Goal: Task Accomplishment & Management: Complete application form

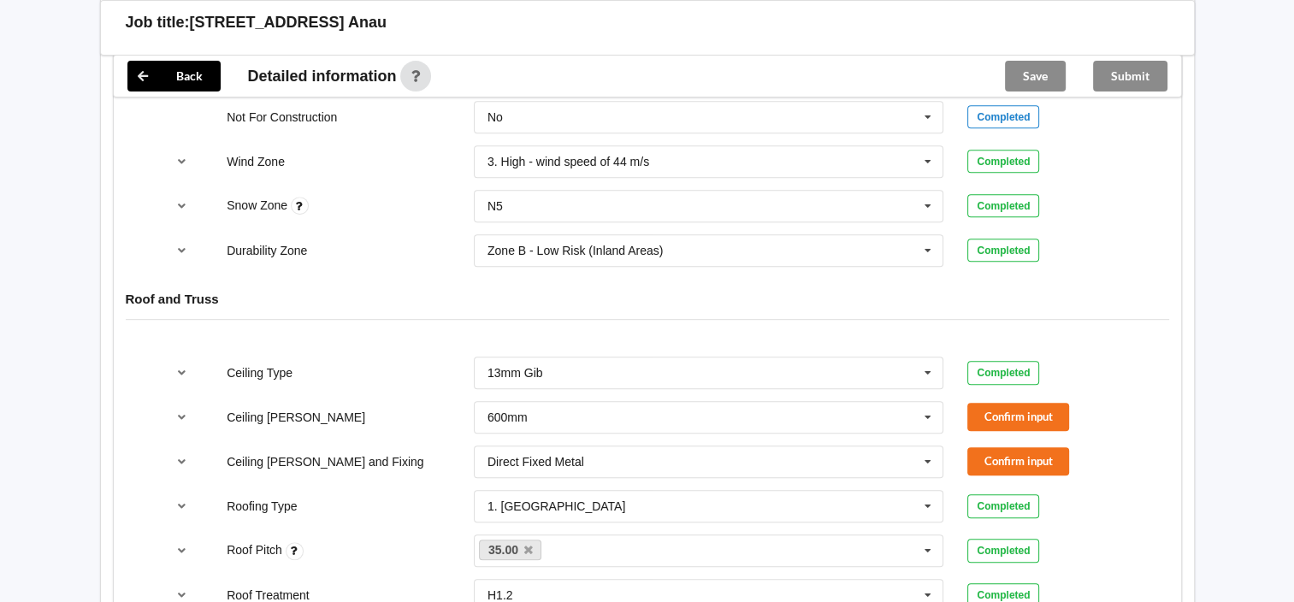
scroll to position [1026, 0]
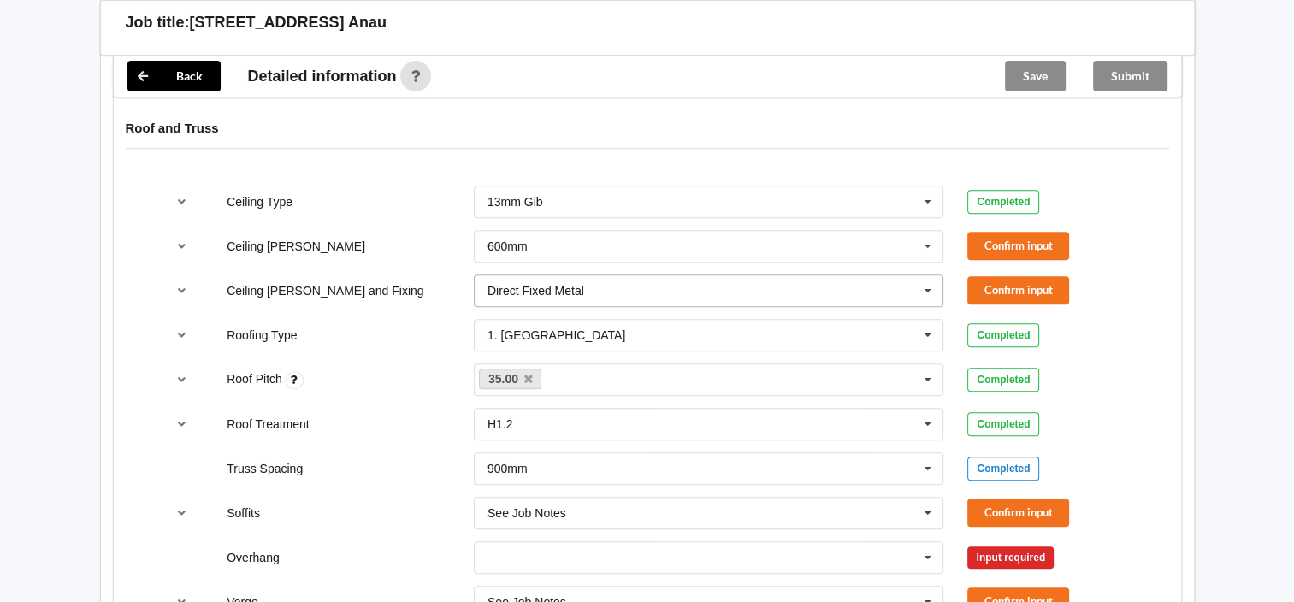
click at [793, 275] on input "text" at bounding box center [709, 290] width 469 height 31
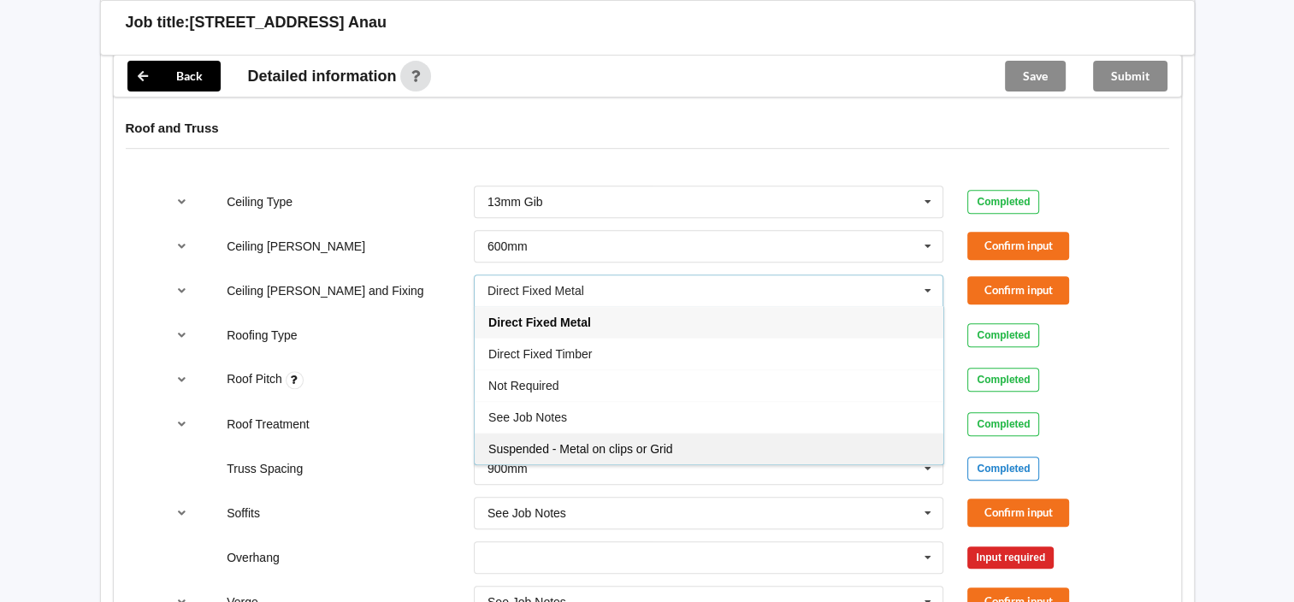
click at [674, 433] on div "Suspended - Metal on clips or Grid" at bounding box center [708, 449] width 469 height 32
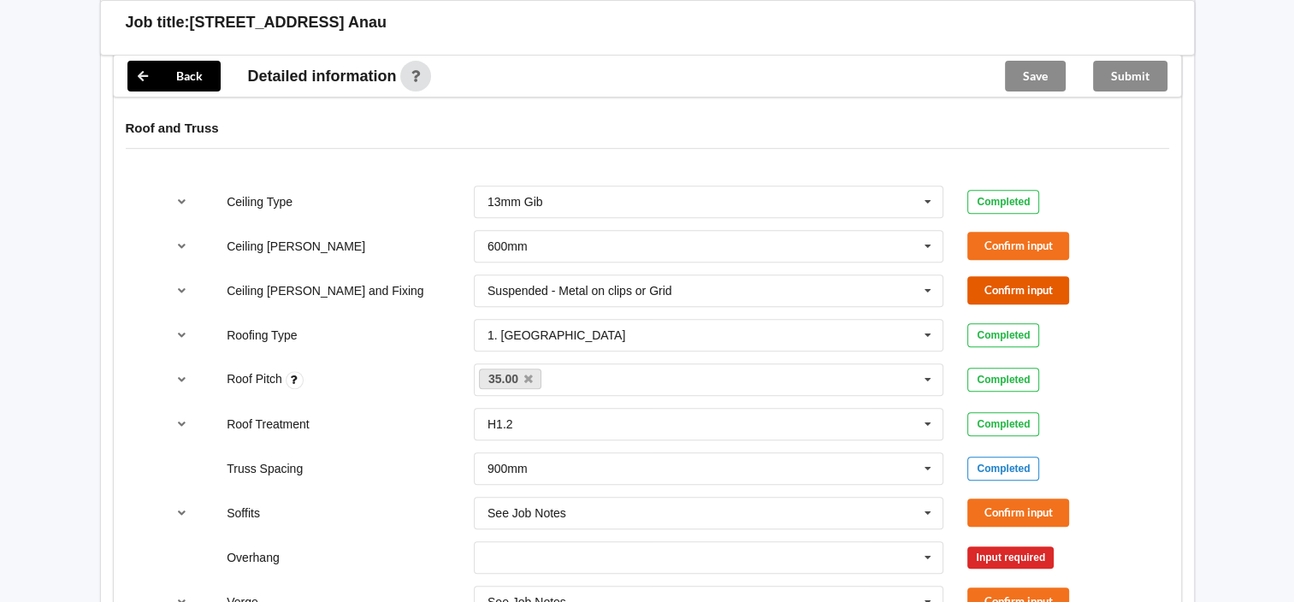
click at [1013, 276] on button "Confirm input" at bounding box center [1018, 290] width 102 height 28
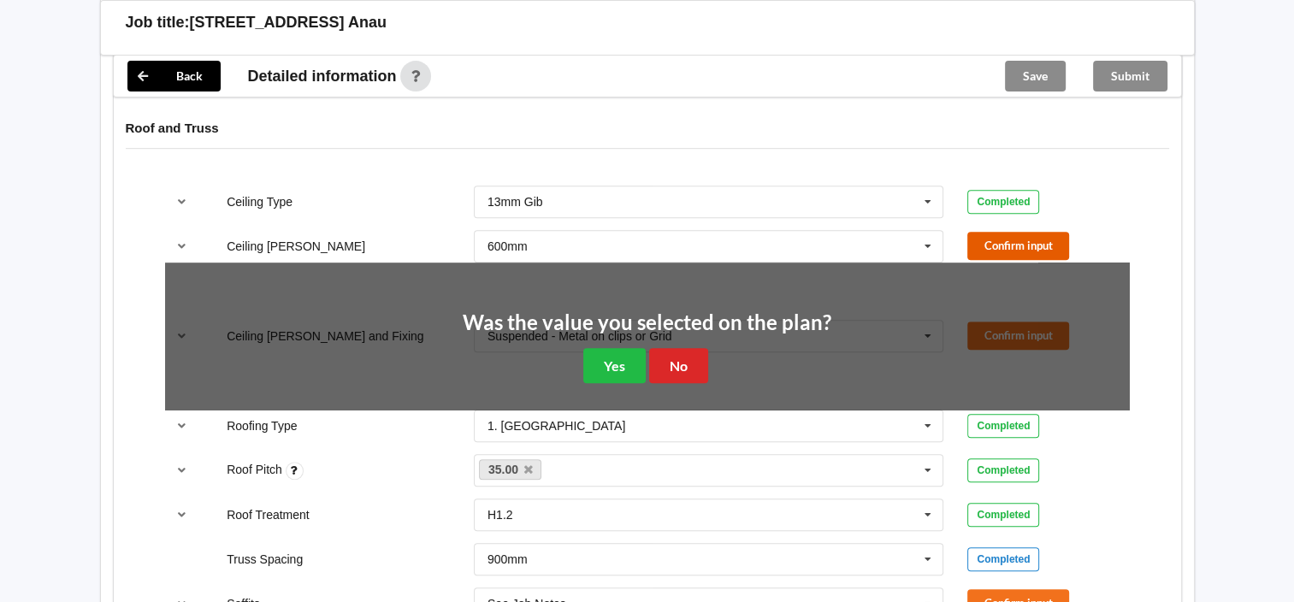
click at [1017, 232] on button "Confirm input" at bounding box center [1018, 246] width 102 height 28
click at [688, 348] on button "No" at bounding box center [678, 365] width 59 height 35
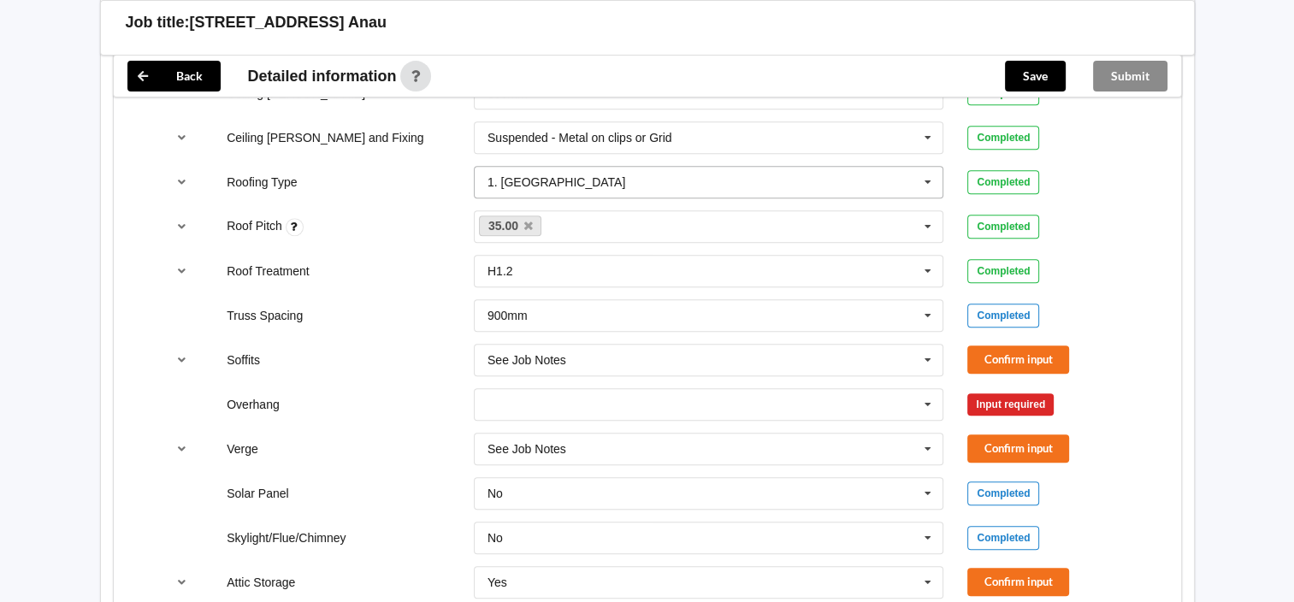
scroll to position [1197, 0]
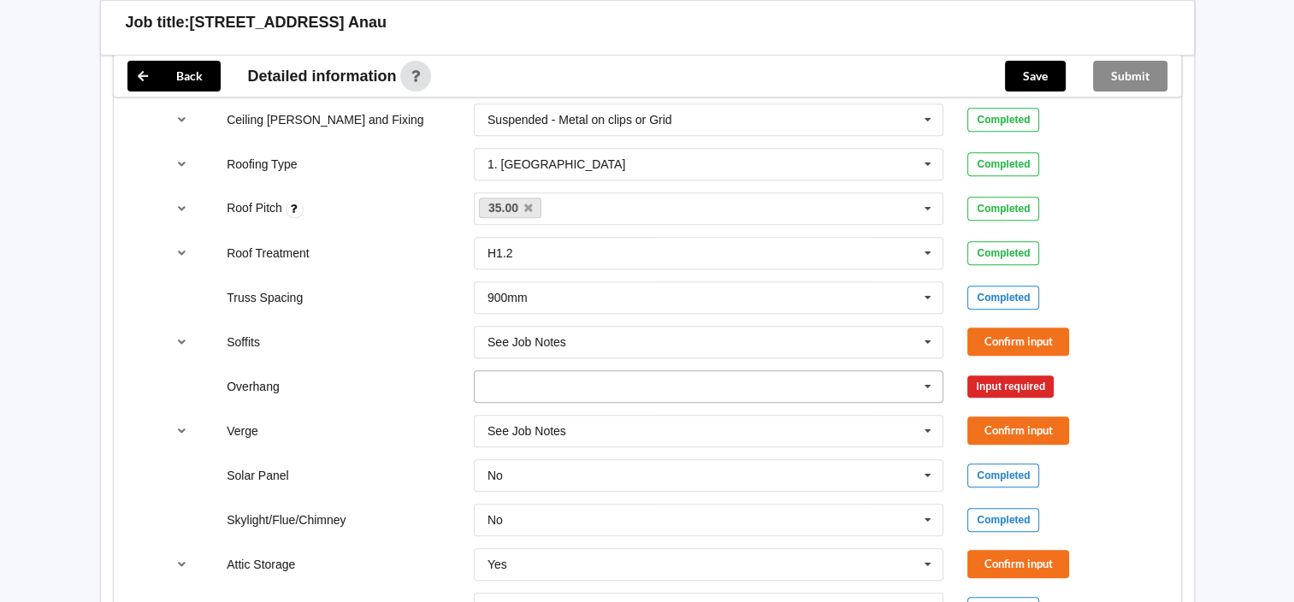
click at [636, 373] on input "text" at bounding box center [709, 386] width 469 height 31
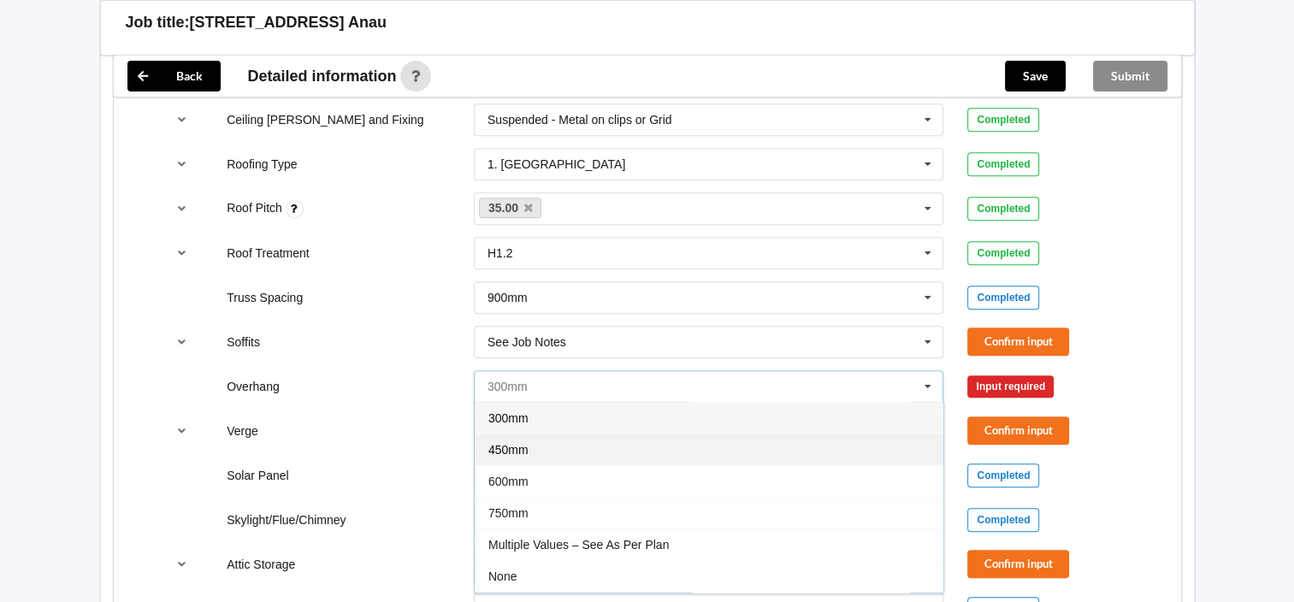
scroll to position [28, 0]
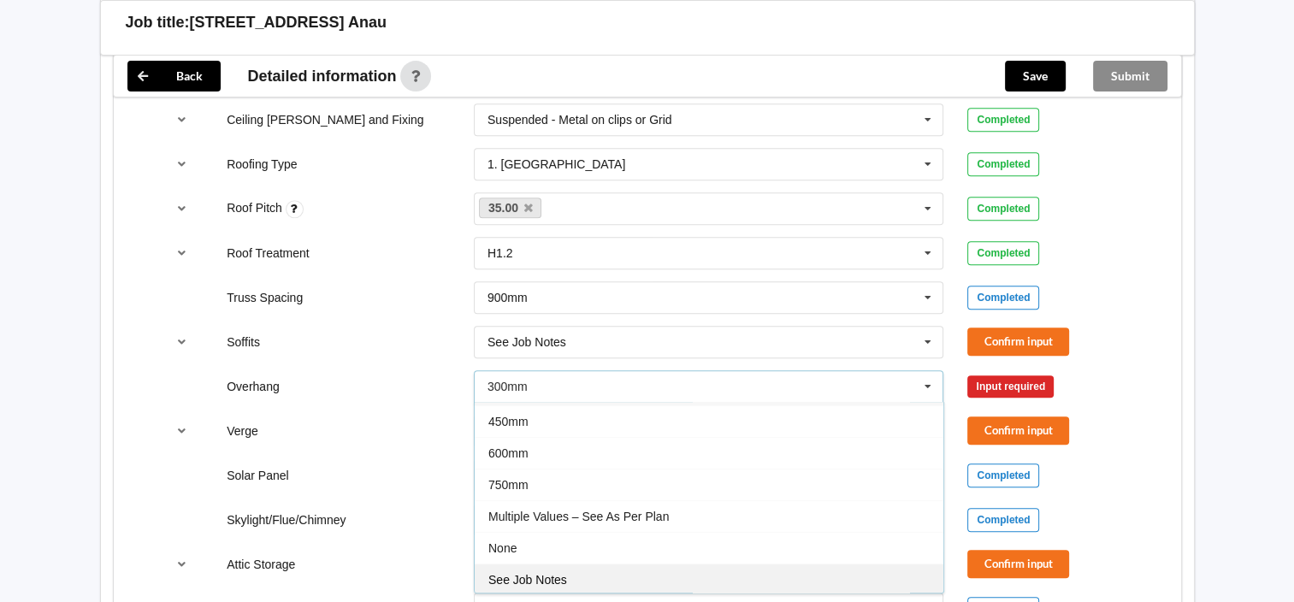
click at [563, 563] on div "See Job Notes" at bounding box center [708, 579] width 469 height 32
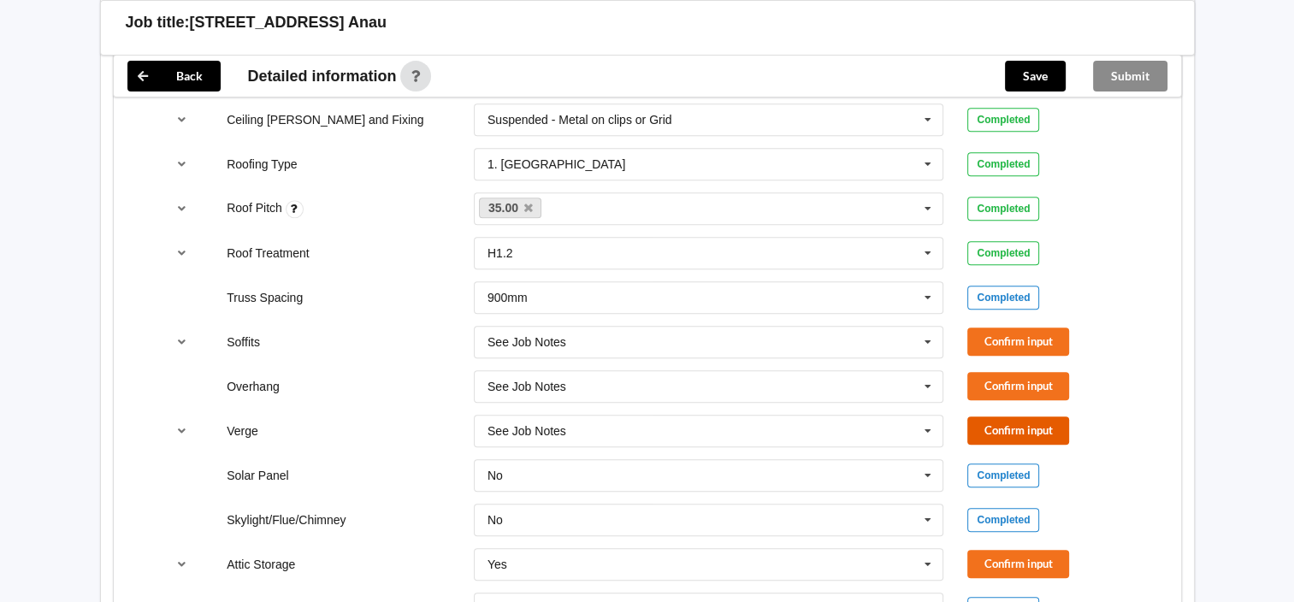
drag, startPoint x: 1005, startPoint y: 410, endPoint x: 1006, endPoint y: 359, distance: 51.3
click at [1005, 416] on button "Confirm input" at bounding box center [1018, 430] width 102 height 28
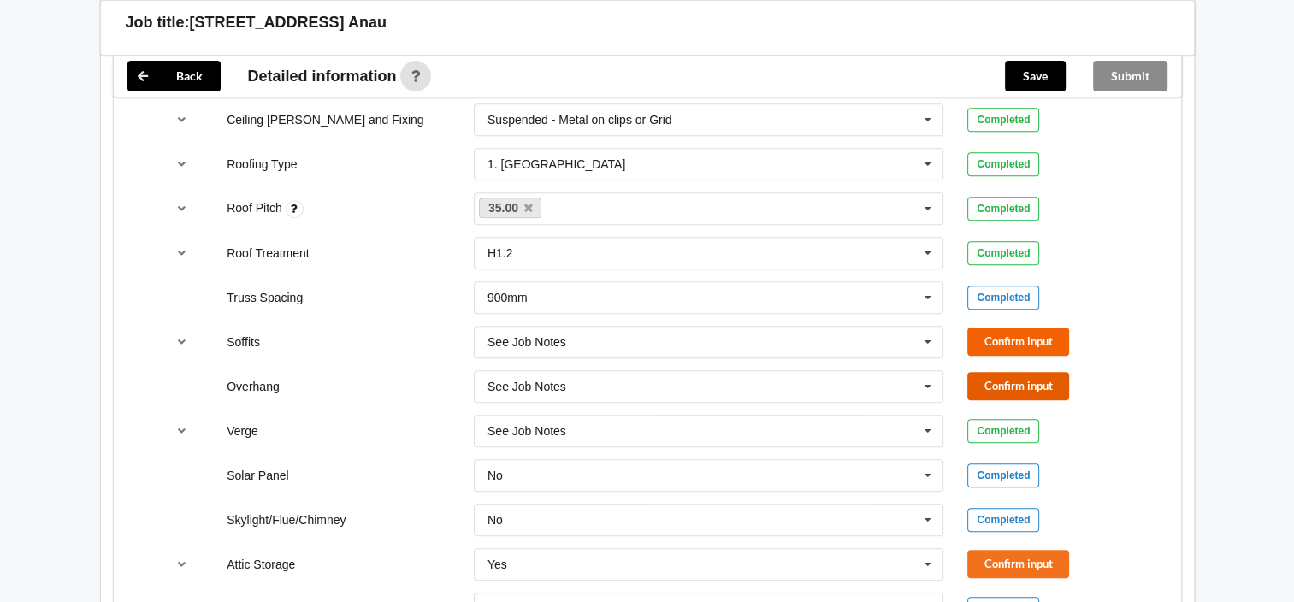
drag, startPoint x: 1006, startPoint y: 359, endPoint x: 1010, endPoint y: 320, distance: 39.5
click at [1007, 372] on button "Confirm input" at bounding box center [1018, 386] width 102 height 28
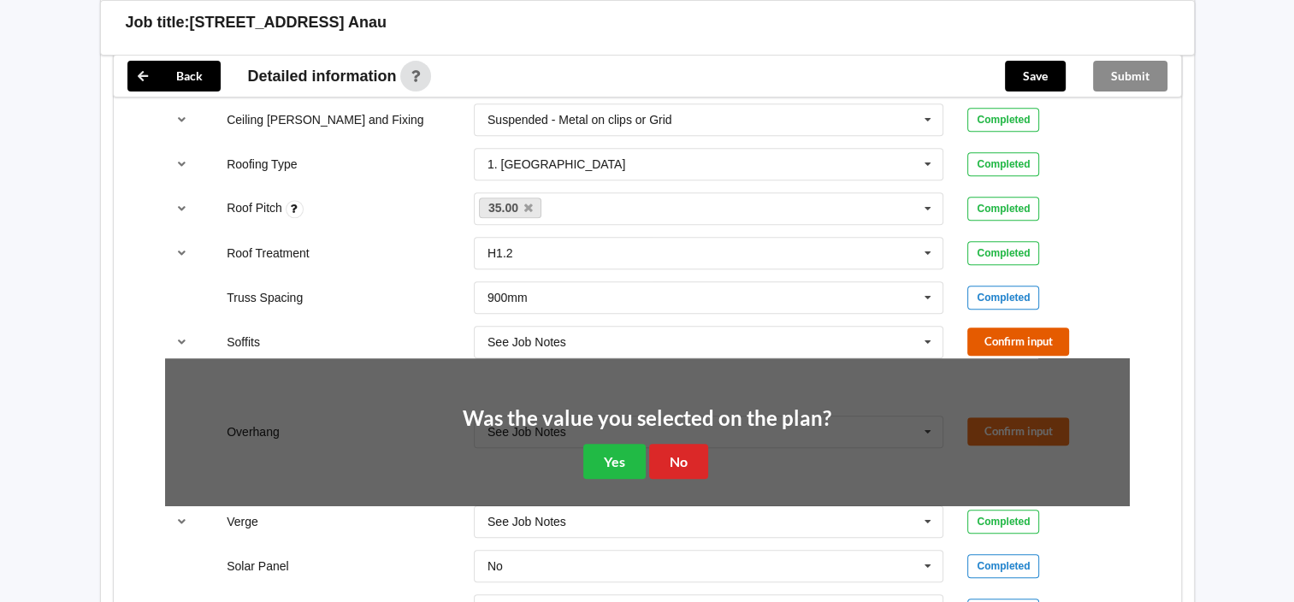
click at [1010, 327] on button "Confirm input" at bounding box center [1018, 341] width 102 height 28
drag, startPoint x: 681, startPoint y: 424, endPoint x: 864, endPoint y: 292, distance: 225.4
click at [681, 444] on button "No" at bounding box center [678, 461] width 59 height 35
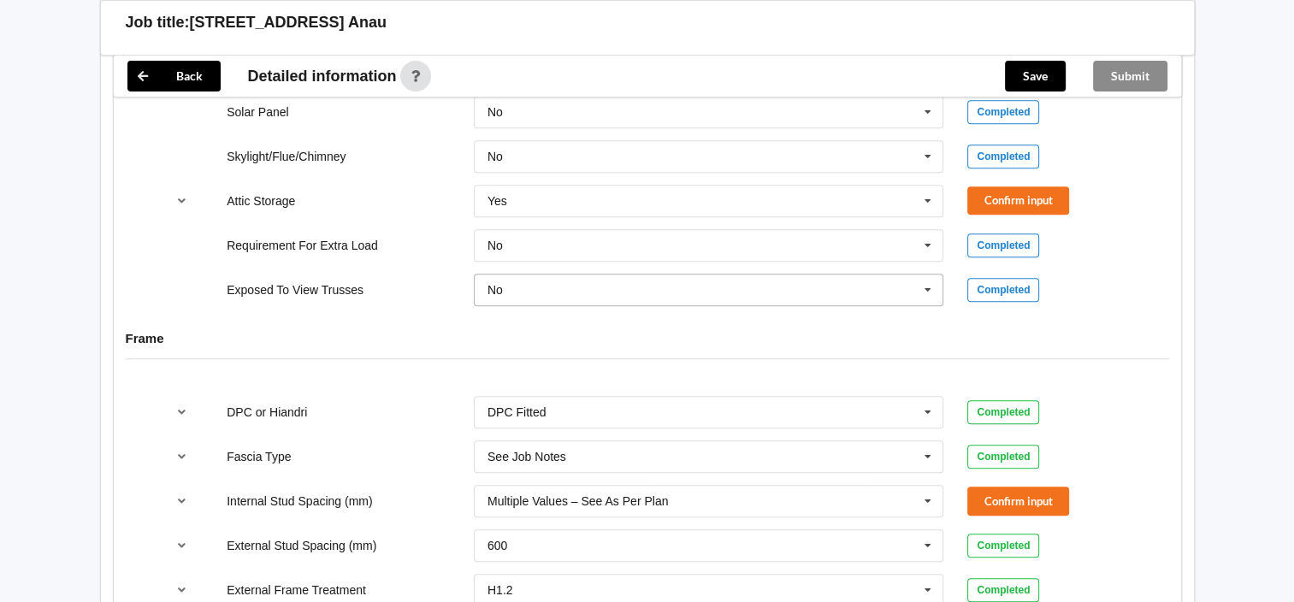
scroll to position [1624, 0]
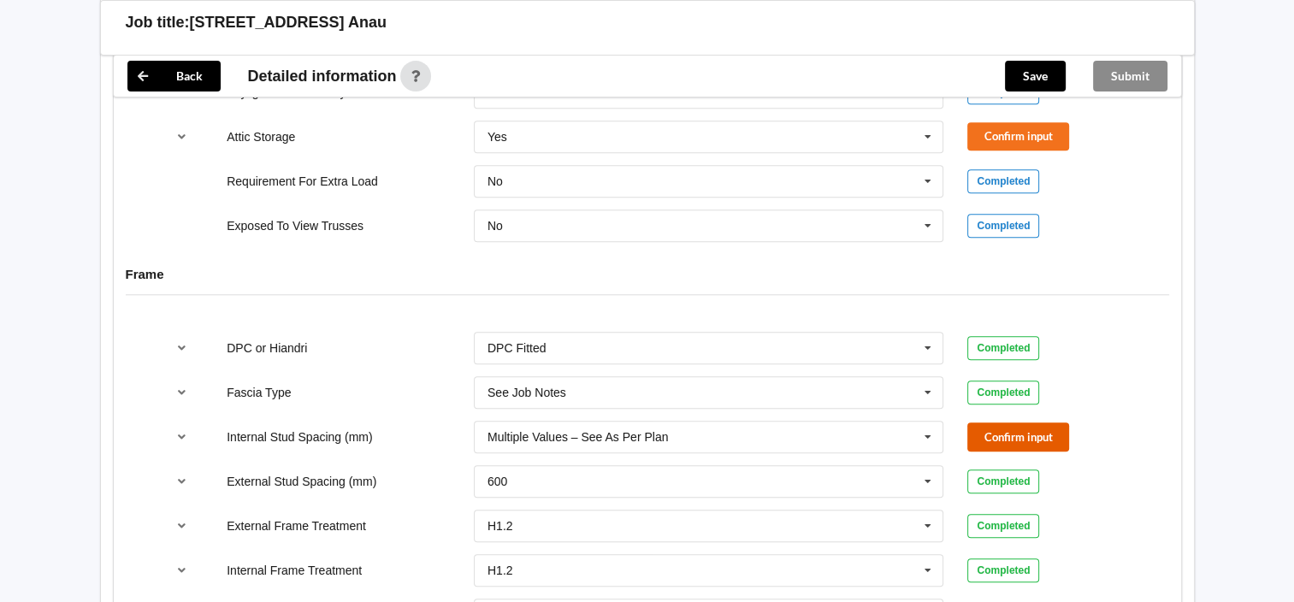
click at [984, 422] on button "Confirm input" at bounding box center [1018, 436] width 102 height 28
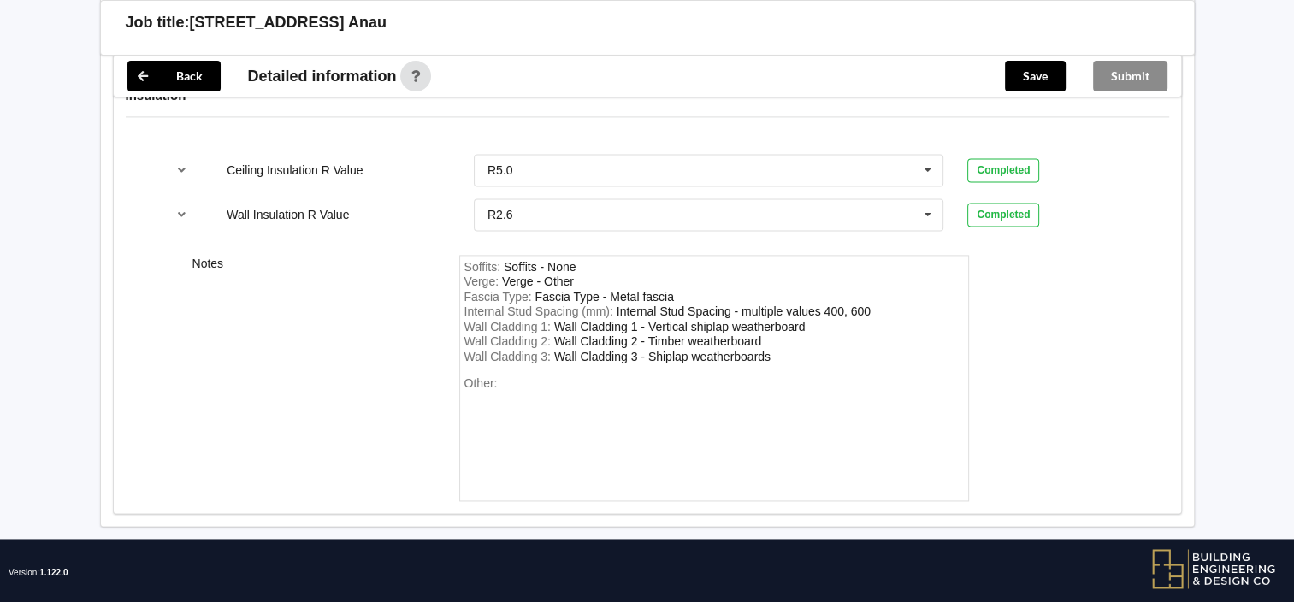
scroll to position [2061, 0]
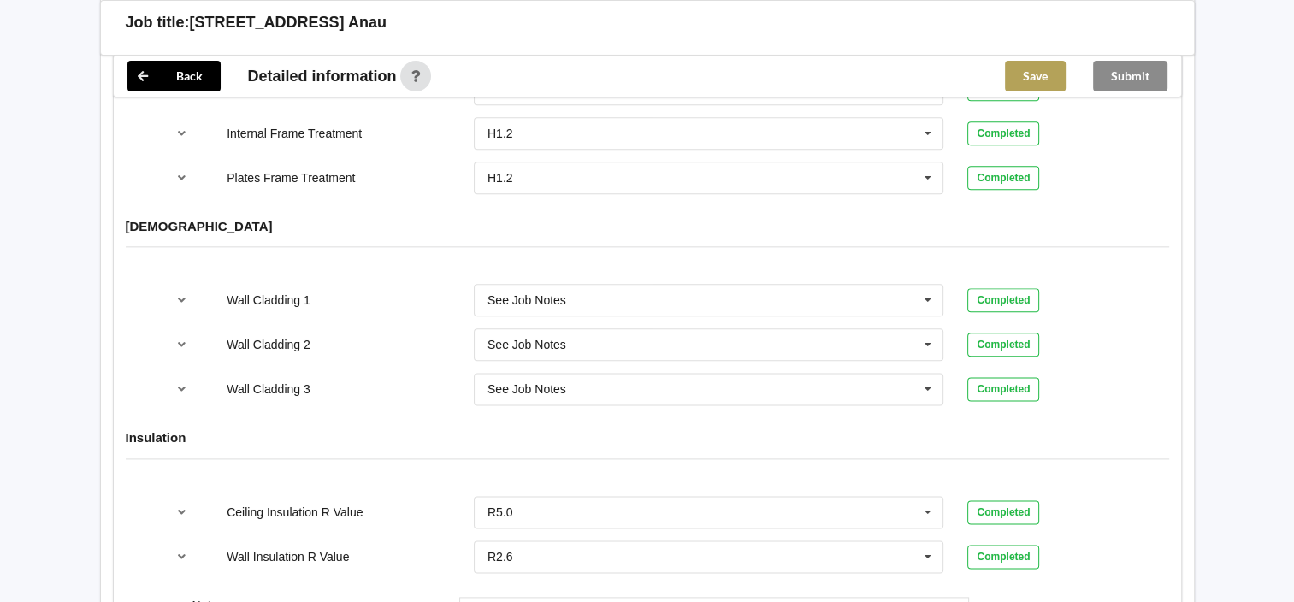
click at [1052, 80] on button "Save" at bounding box center [1035, 76] width 61 height 31
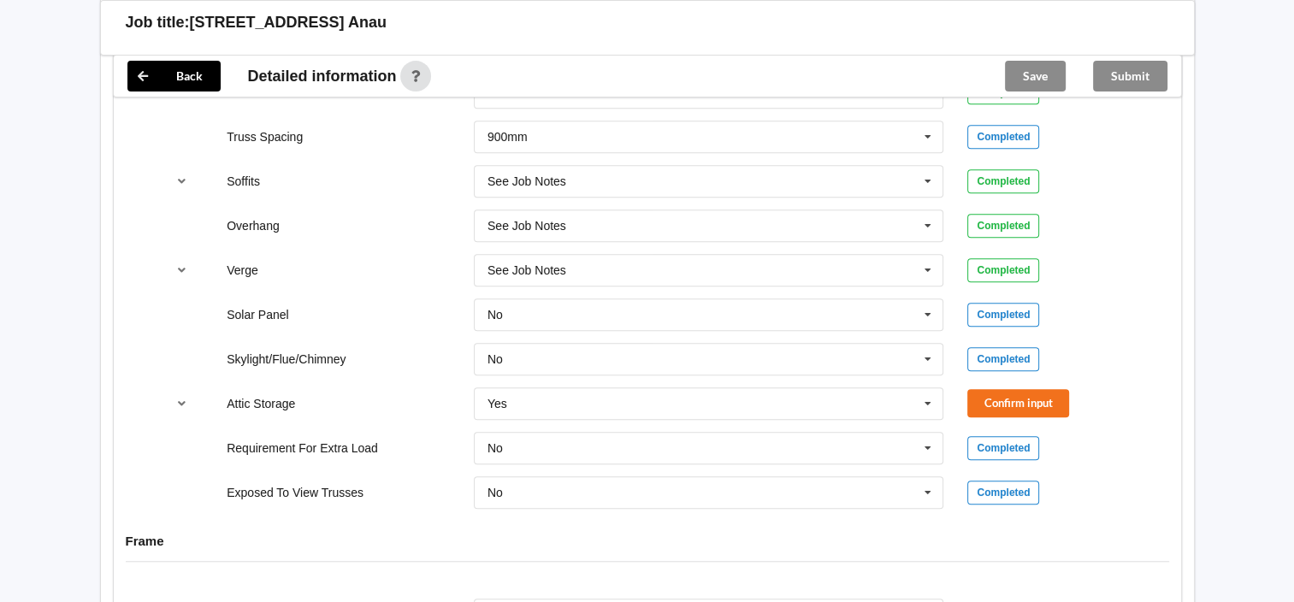
scroll to position [1463, 0]
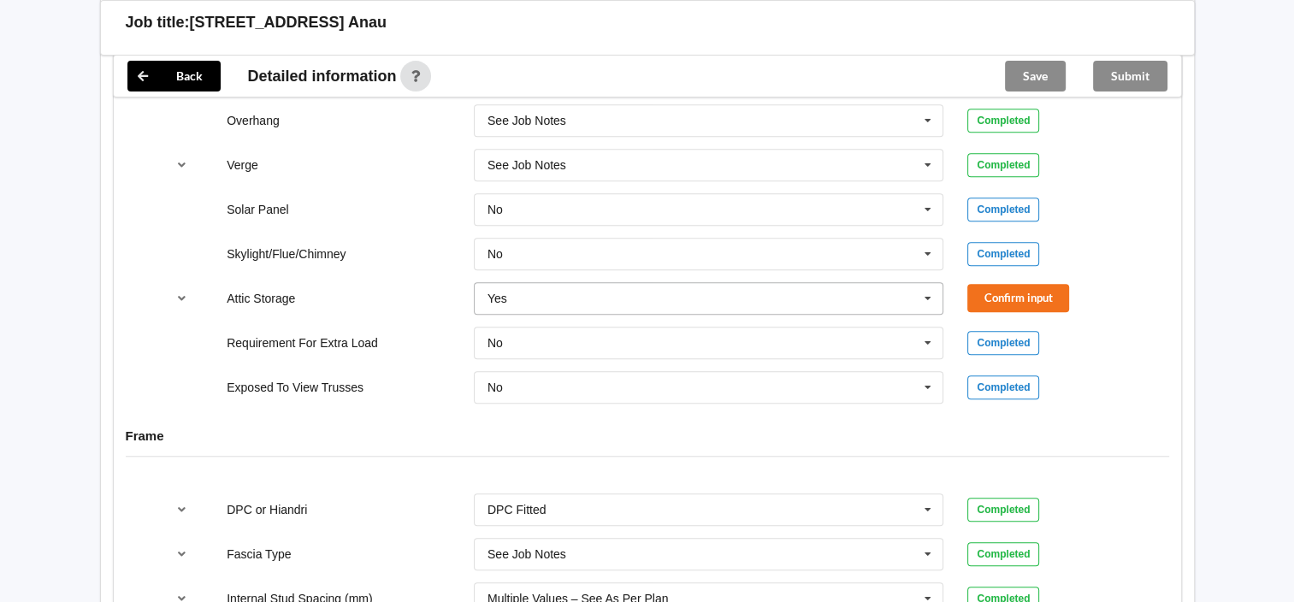
click at [772, 287] on input "text" at bounding box center [709, 298] width 469 height 31
click at [749, 345] on div "Yes" at bounding box center [708, 361] width 469 height 32
click at [1012, 284] on button "Confirm input" at bounding box center [1018, 298] width 102 height 28
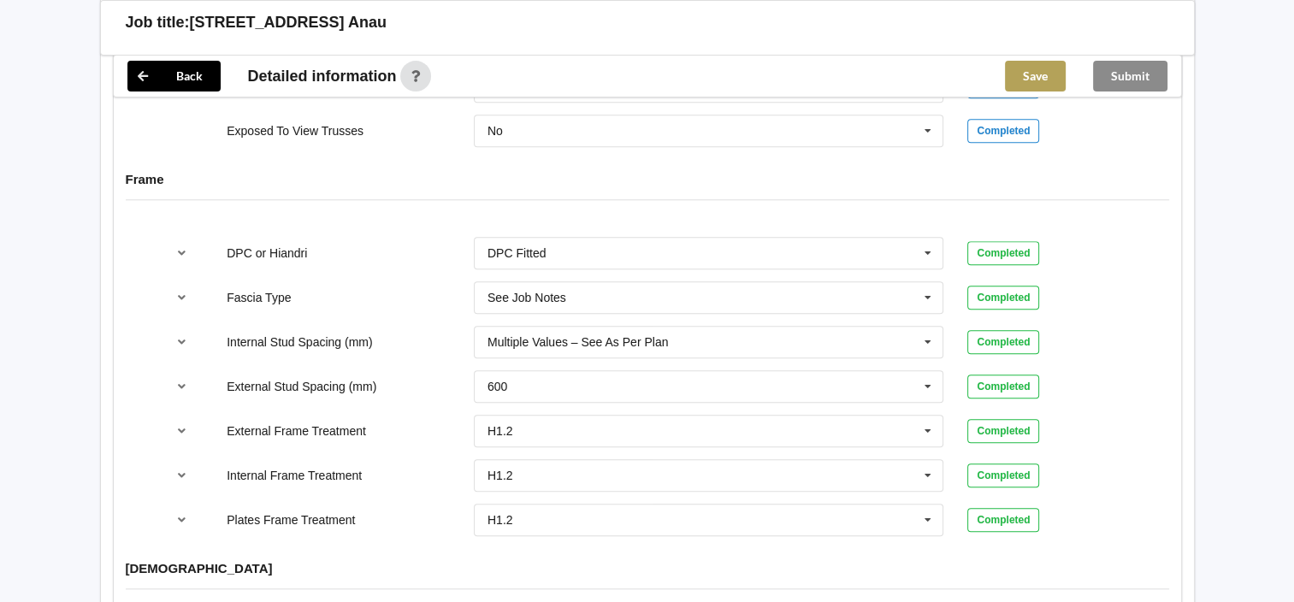
click at [1052, 79] on button "Save" at bounding box center [1035, 76] width 61 height 31
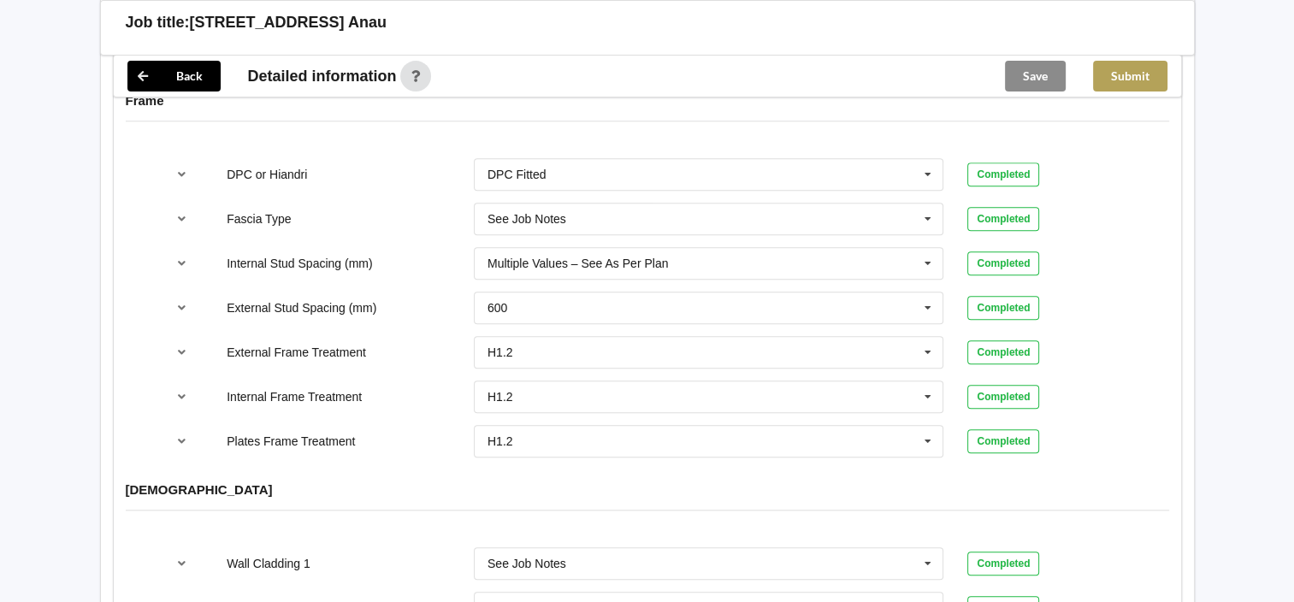
click at [1139, 72] on button "Submit" at bounding box center [1130, 76] width 74 height 31
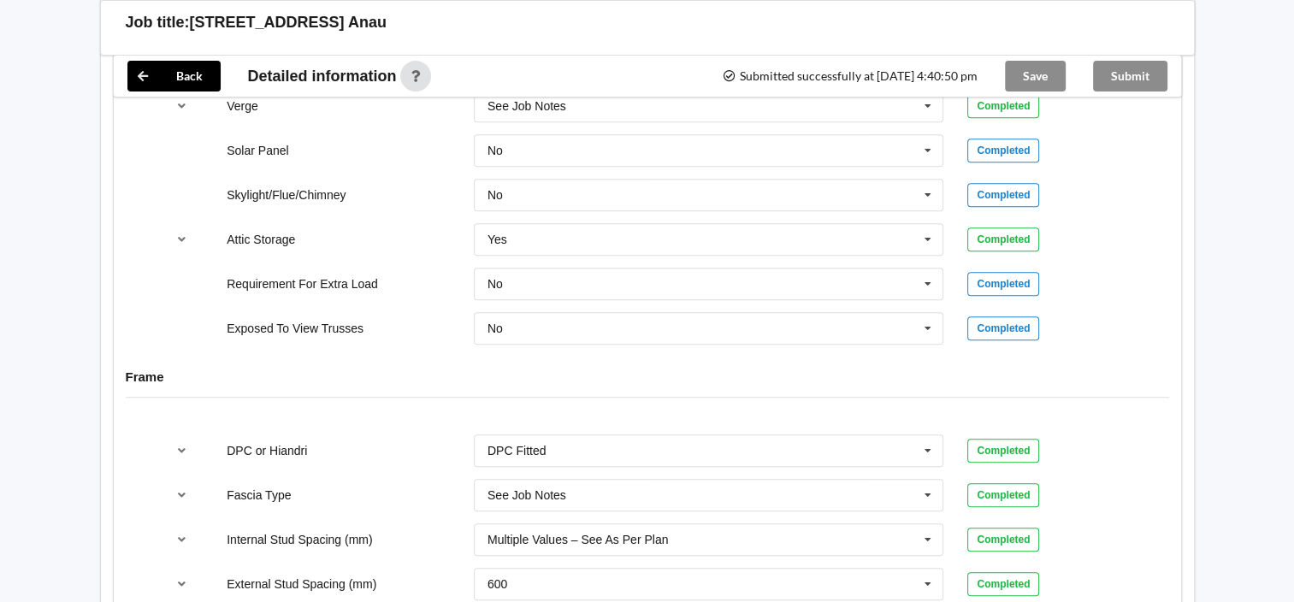
scroll to position [1377, 0]
